Goal: Task Accomplishment & Management: Use online tool/utility

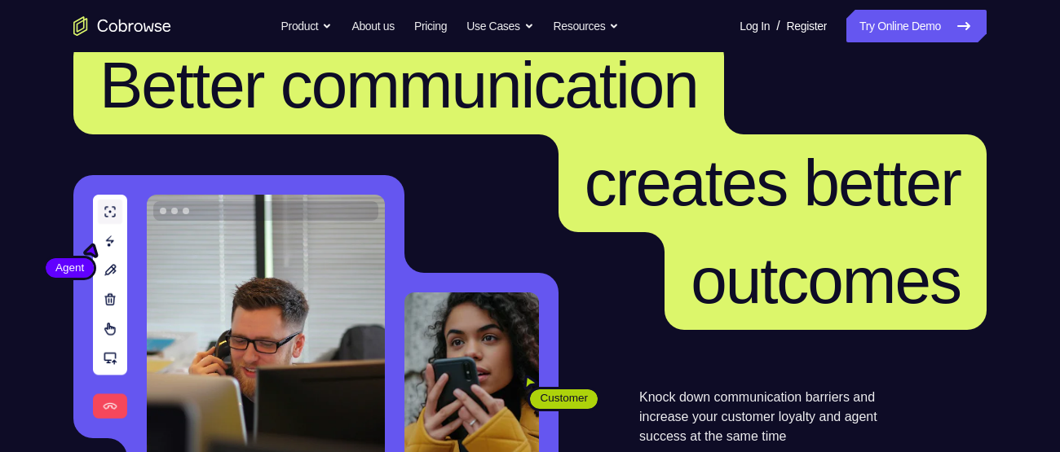
scroll to position [13, 0]
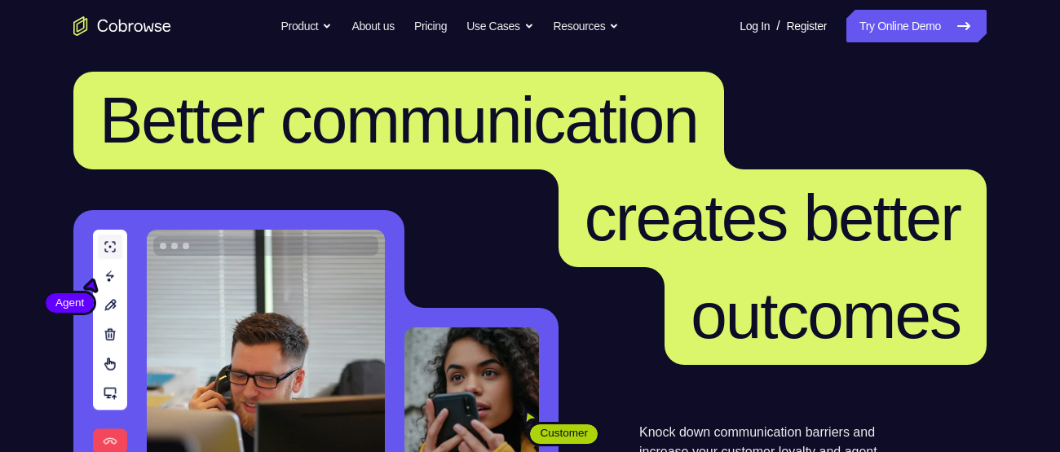
click at [937, 25] on link "Try Online Demo" at bounding box center [916, 26] width 140 height 33
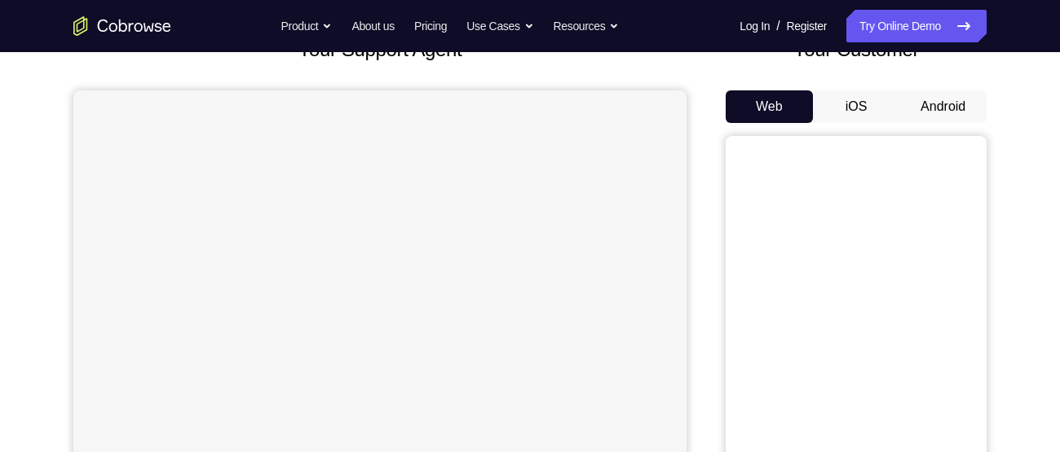
click at [951, 105] on button "Android" at bounding box center [942, 106] width 87 height 33
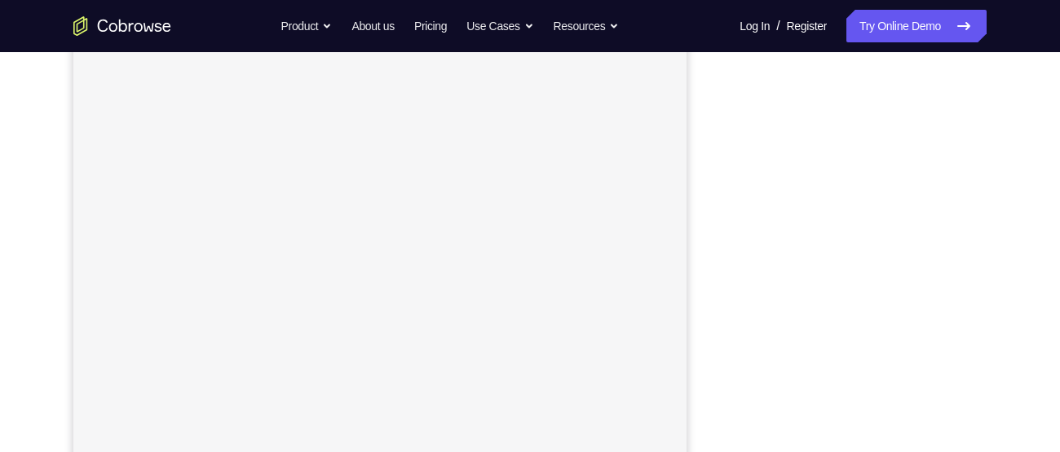
scroll to position [243, 0]
